Goal: Transaction & Acquisition: Obtain resource

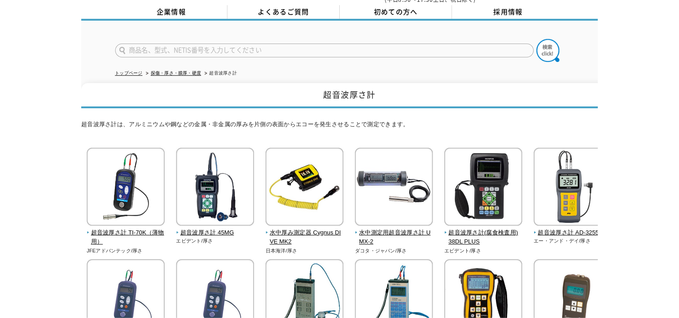
scroll to position [24, 0]
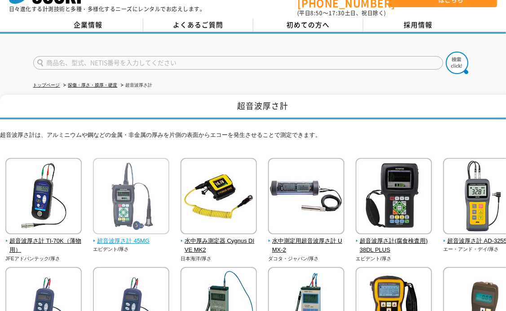
click at [120, 221] on img at bounding box center [131, 197] width 76 height 79
click at [118, 225] on img at bounding box center [131, 197] width 76 height 79
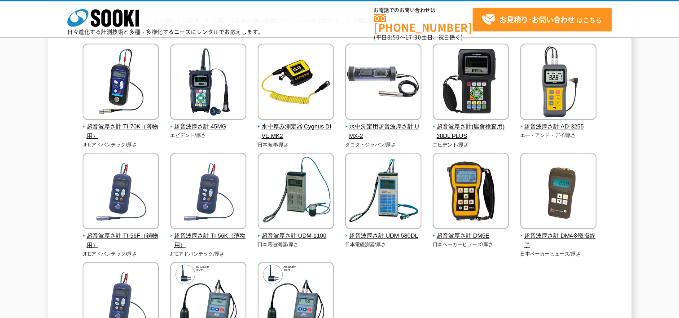
scroll to position [69, 0]
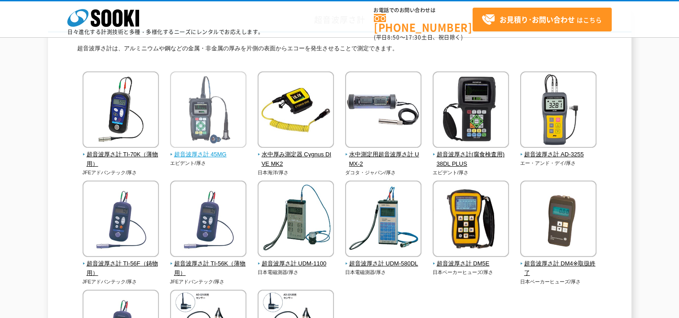
click at [209, 144] on img at bounding box center [208, 110] width 76 height 79
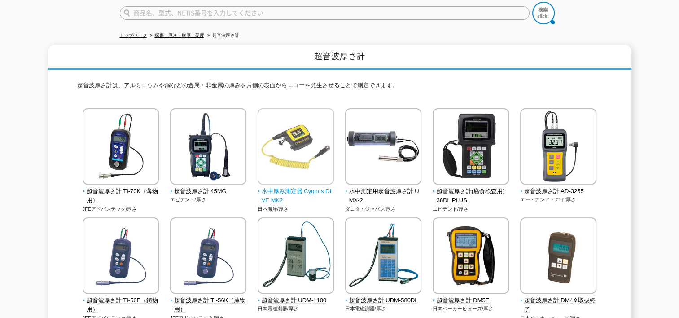
scroll to position [90, 0]
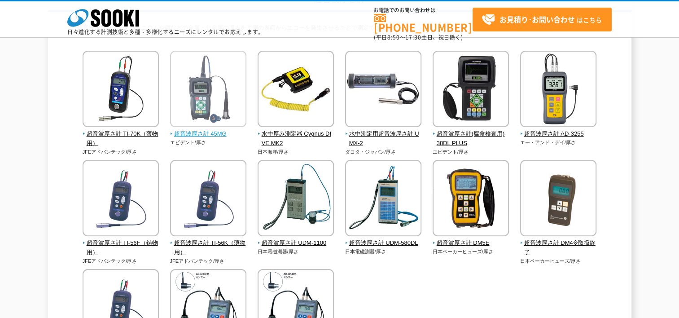
click at [187, 134] on span "超音波厚さ計 45MG" at bounding box center [208, 133] width 77 height 9
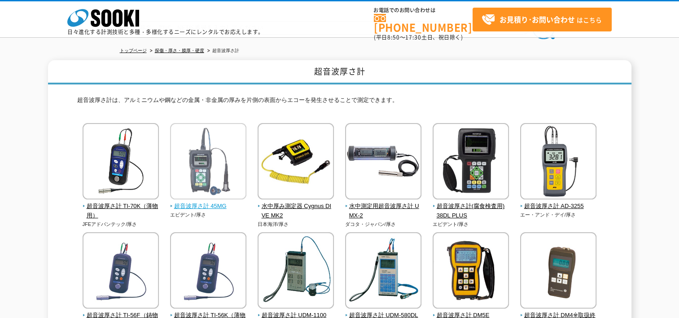
scroll to position [0, 0]
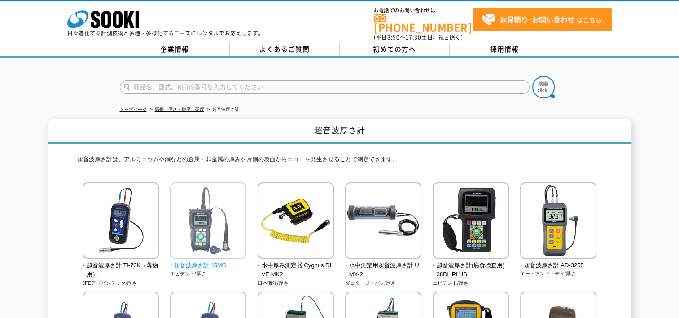
click at [201, 261] on span "超音波厚さ計 45MG" at bounding box center [208, 265] width 77 height 9
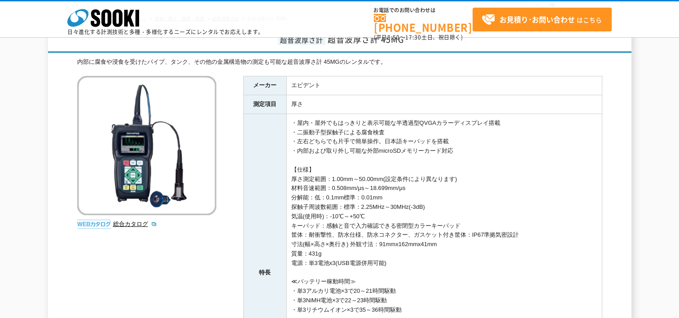
scroll to position [33, 0]
